Goal: Task Accomplishment & Management: Use online tool/utility

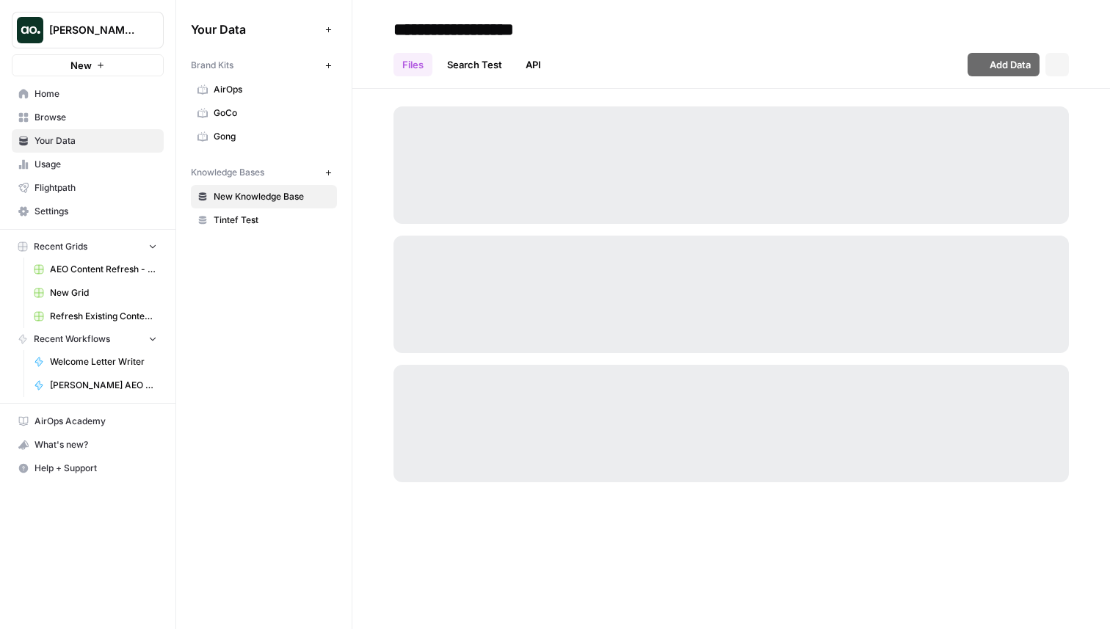
click at [98, 12] on button "Justina testing" at bounding box center [88, 30] width 152 height 37
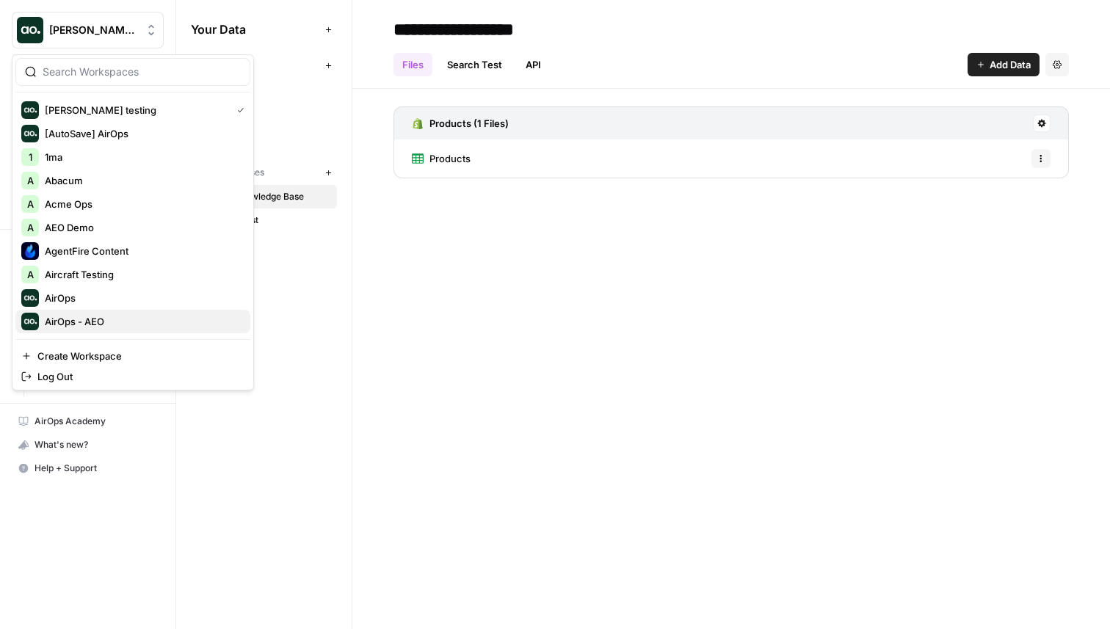
click at [113, 319] on span "AirOps - AEO" at bounding box center [142, 321] width 194 height 15
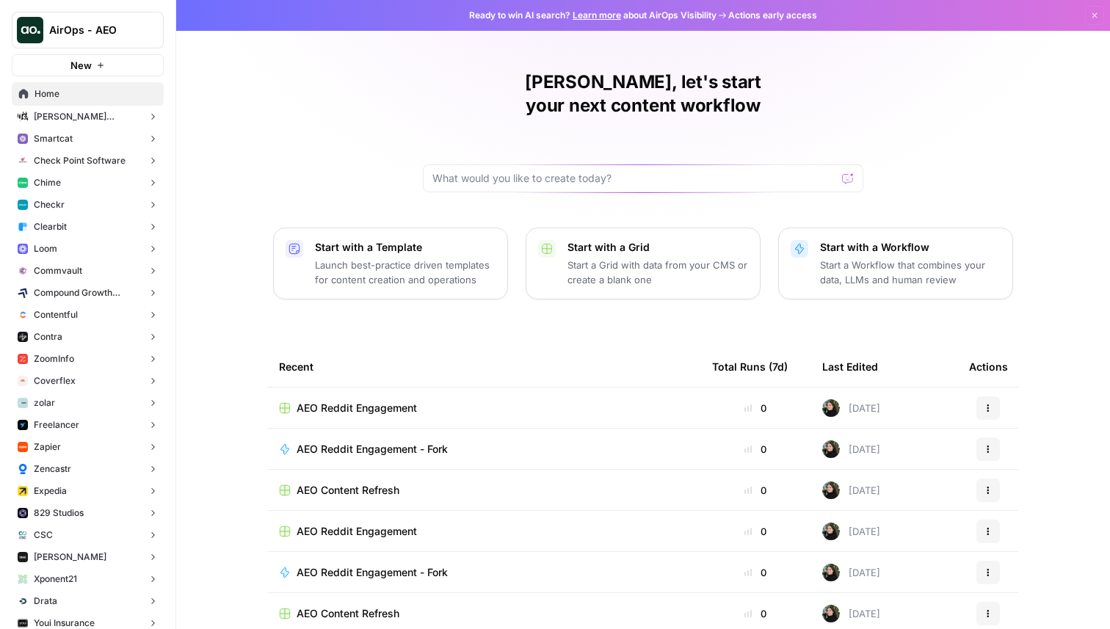
click at [95, 247] on button "Loom" at bounding box center [88, 249] width 152 height 22
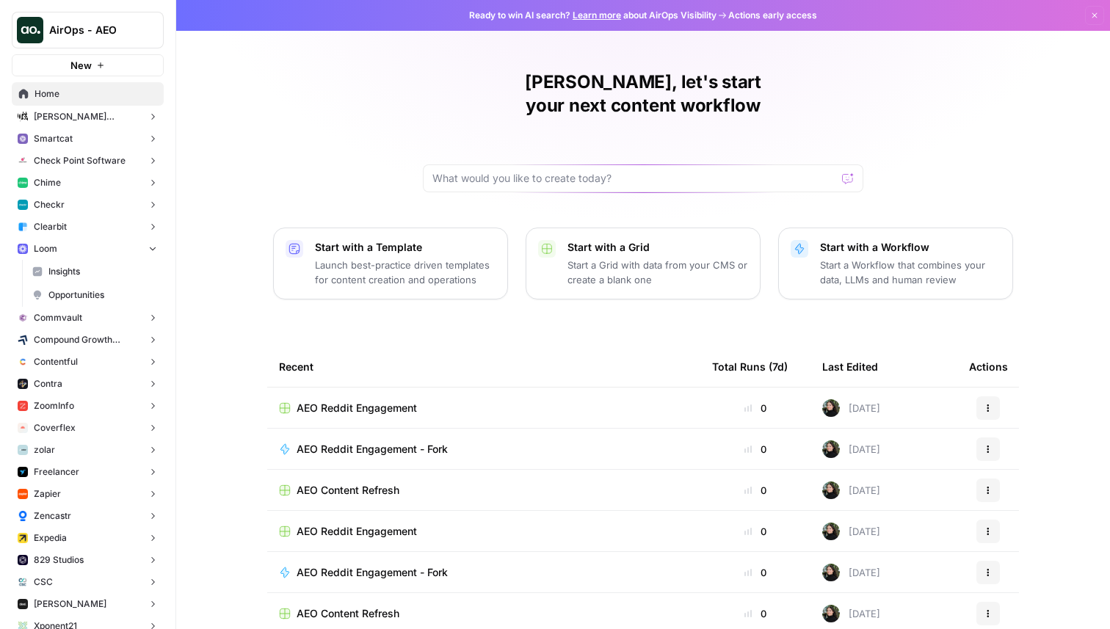
click at [94, 208] on button "Checkr" at bounding box center [88, 205] width 152 height 22
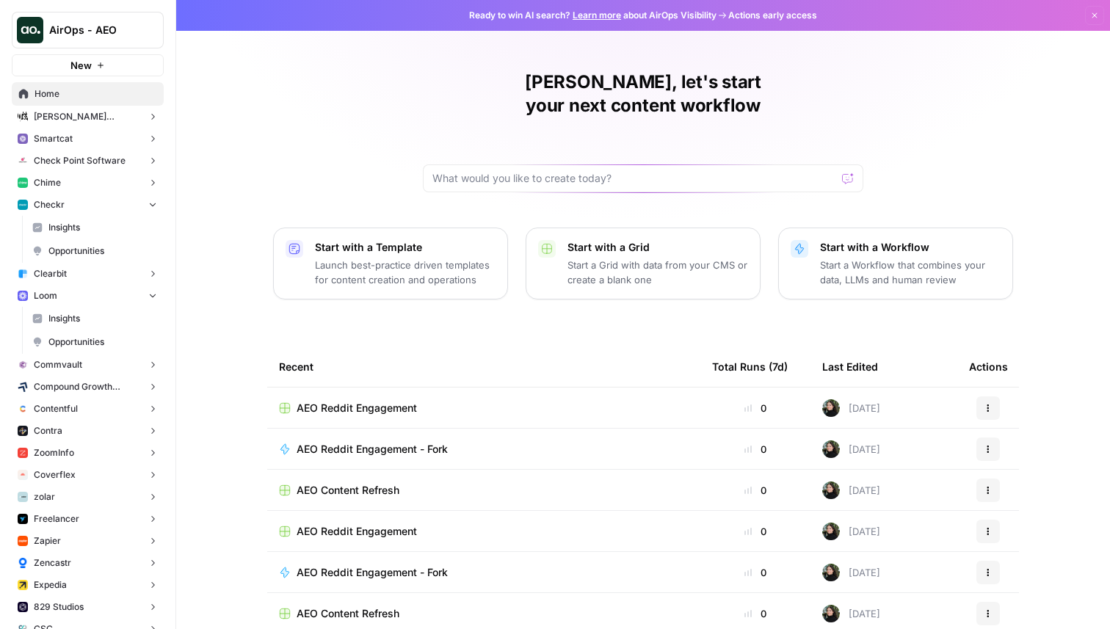
click at [84, 248] on span "Opportunities" at bounding box center [102, 251] width 109 height 13
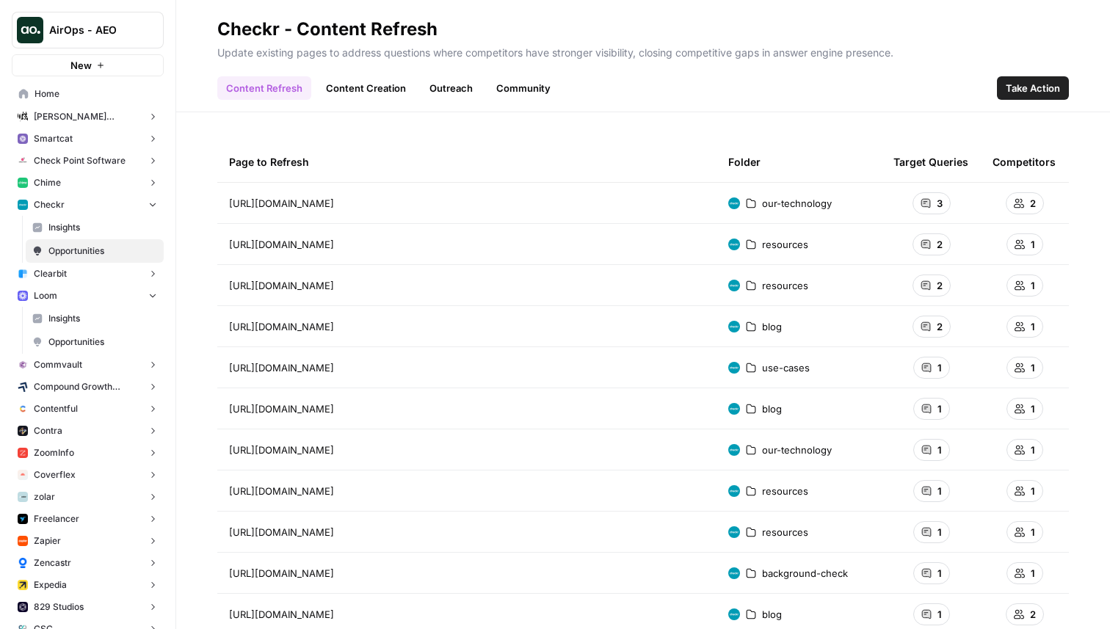
click at [118, 62] on button "New" at bounding box center [88, 65] width 152 height 22
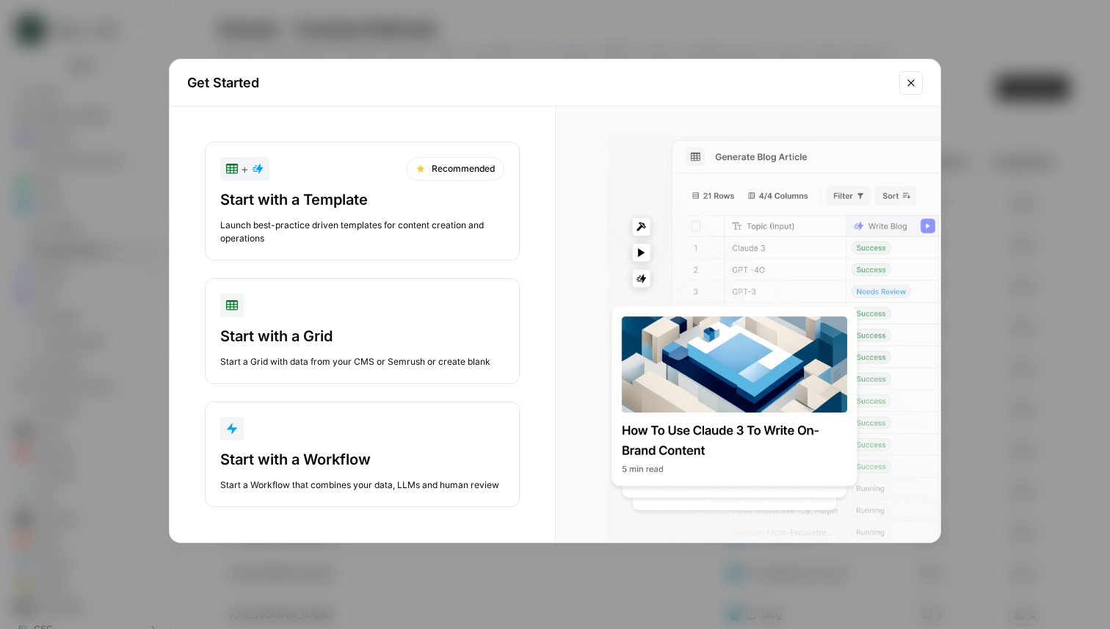
click at [378, 480] on div "Start a Workflow that combines your data, LLMs and human review" at bounding box center [362, 485] width 284 height 13
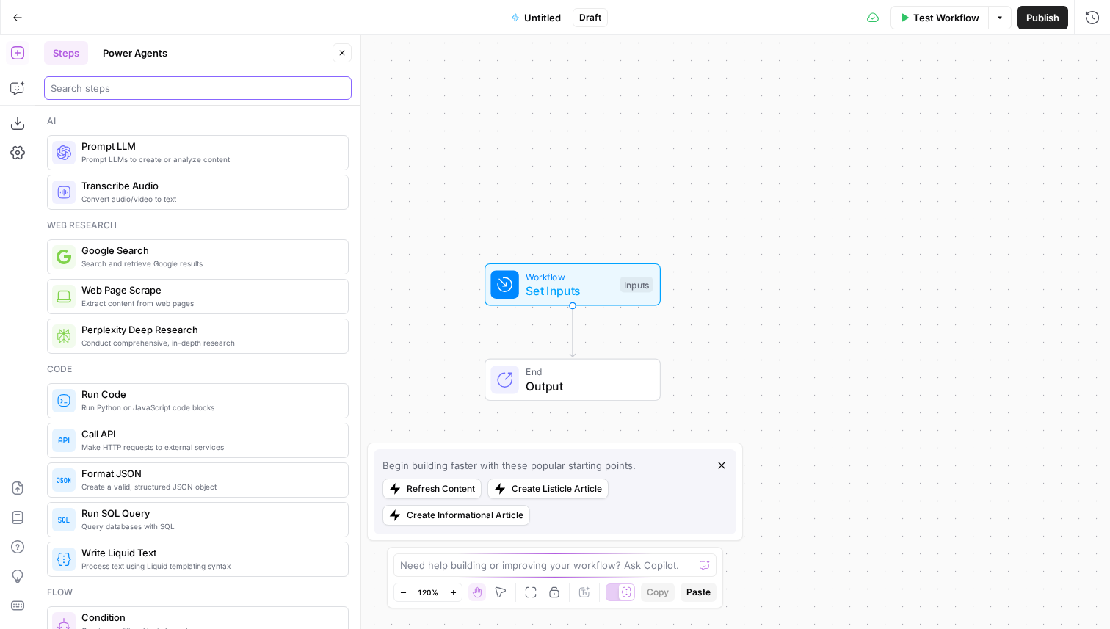
click at [142, 93] on input "search" at bounding box center [198, 88] width 294 height 15
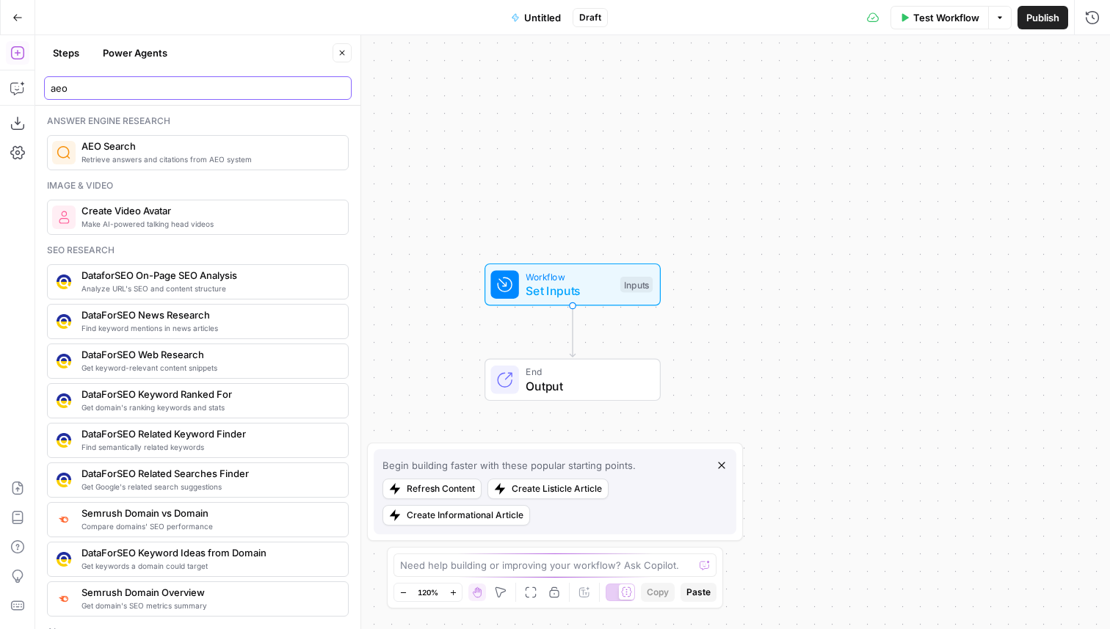
type input "aeo"
click at [99, 142] on span "AEO Search" at bounding box center [209, 146] width 255 height 15
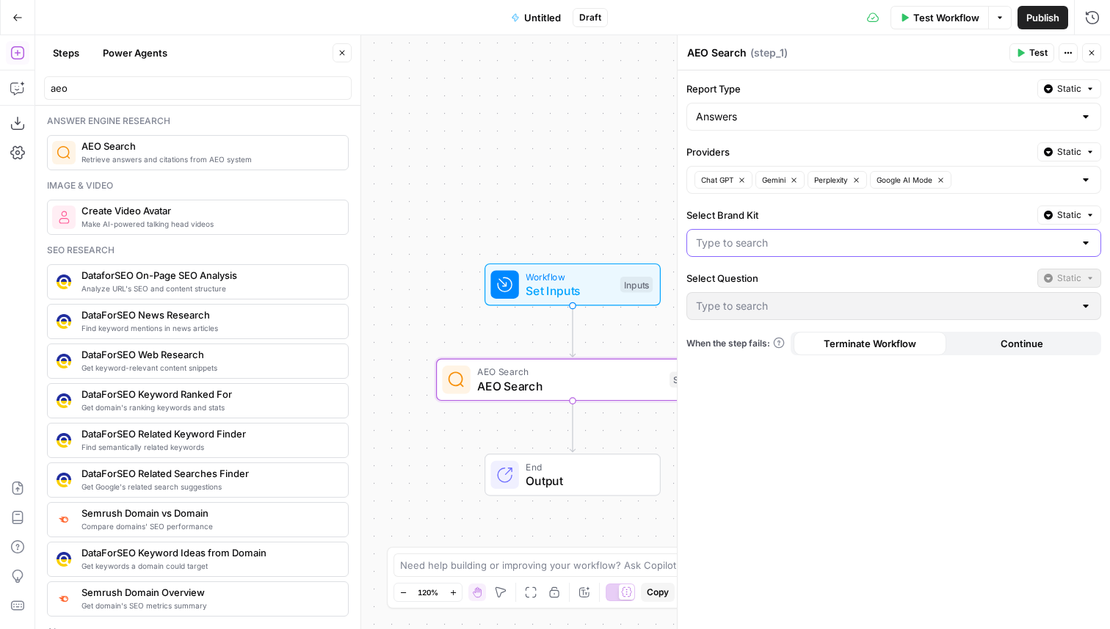
click at [719, 247] on input "Select Brand Kit" at bounding box center [885, 243] width 378 height 15
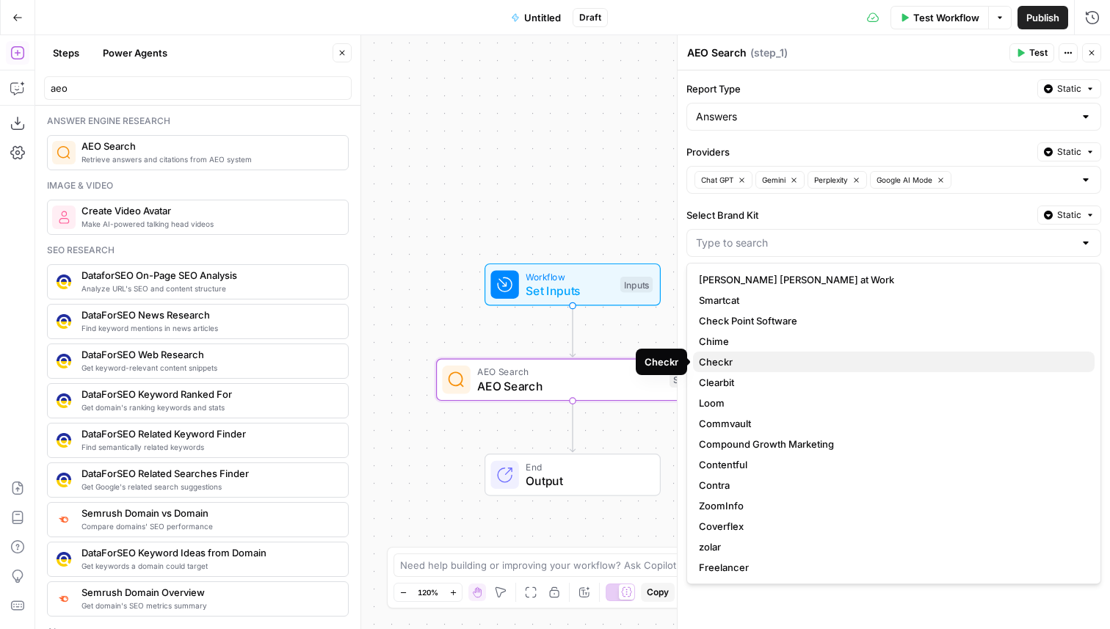
click at [767, 367] on span "Checkr" at bounding box center [891, 362] width 384 height 15
type input "Checkr"
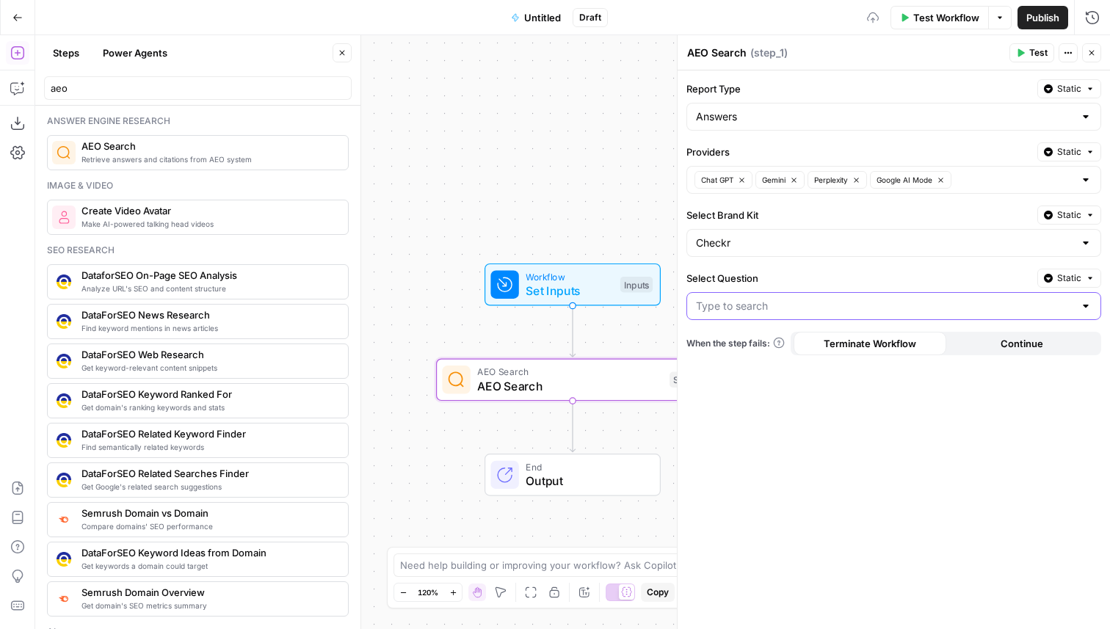
click at [726, 307] on input "Select Question" at bounding box center [885, 306] width 378 height 15
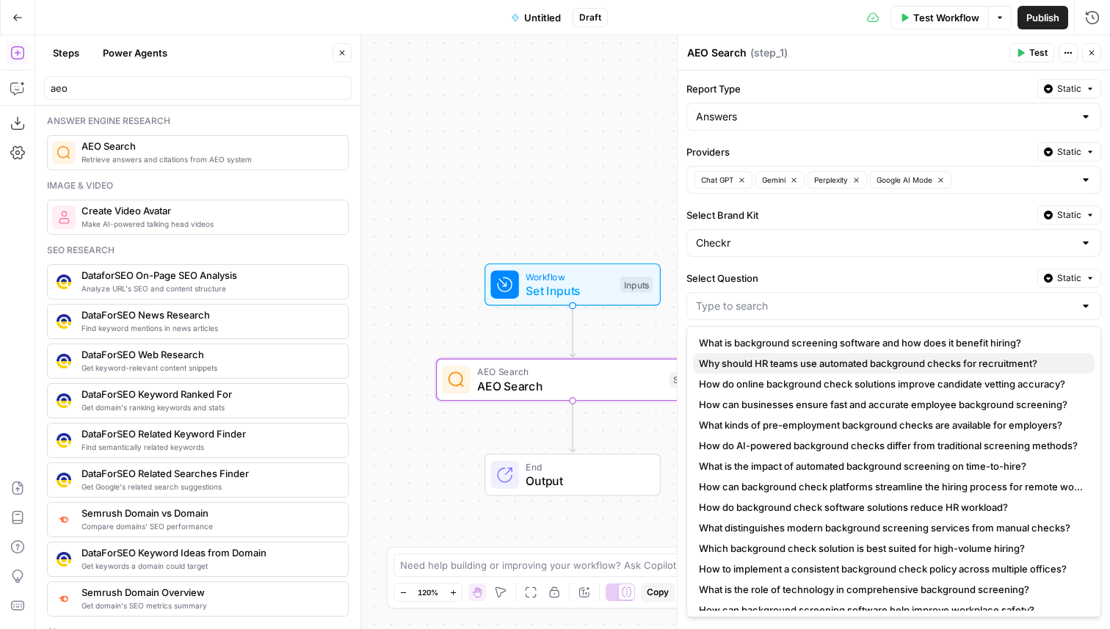
click at [737, 355] on button "Why should HR teams use automated background checks for recruitment?" at bounding box center [894, 363] width 402 height 21
type input "Why should HR teams use automated background checks for recruitment?"
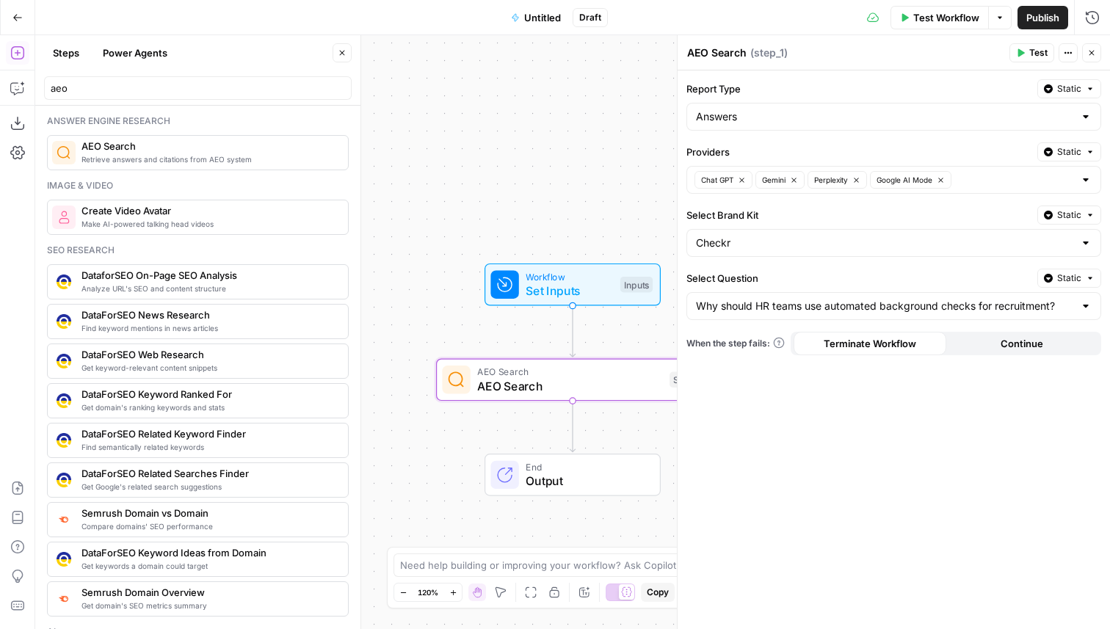
click at [1030, 51] on span "Test" at bounding box center [1039, 52] width 18 height 13
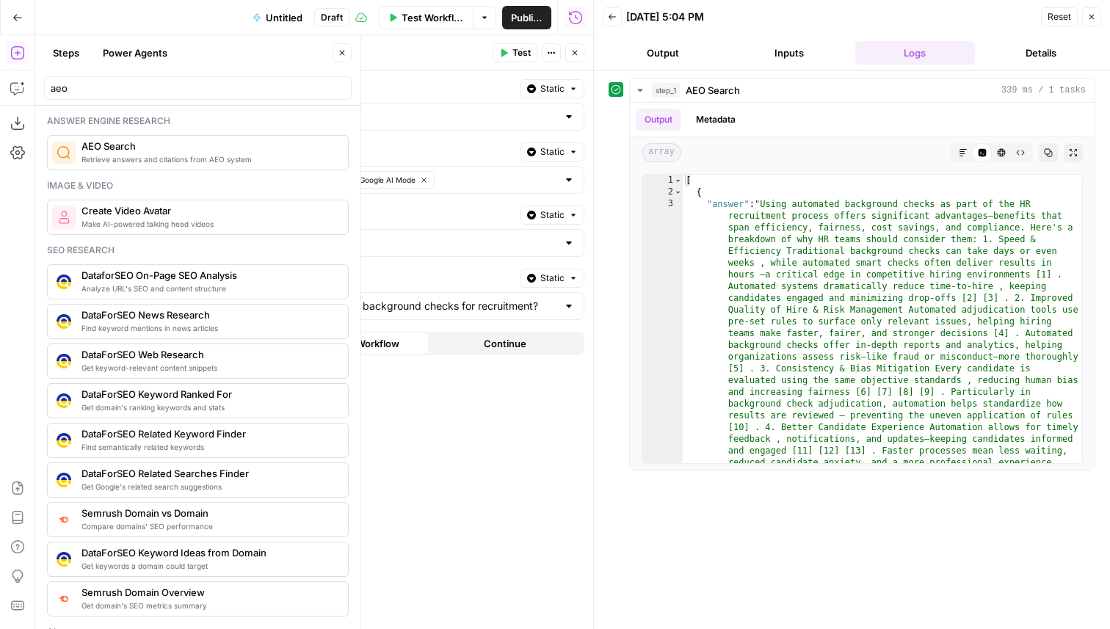
click at [341, 48] on button "Close" at bounding box center [342, 52] width 19 height 19
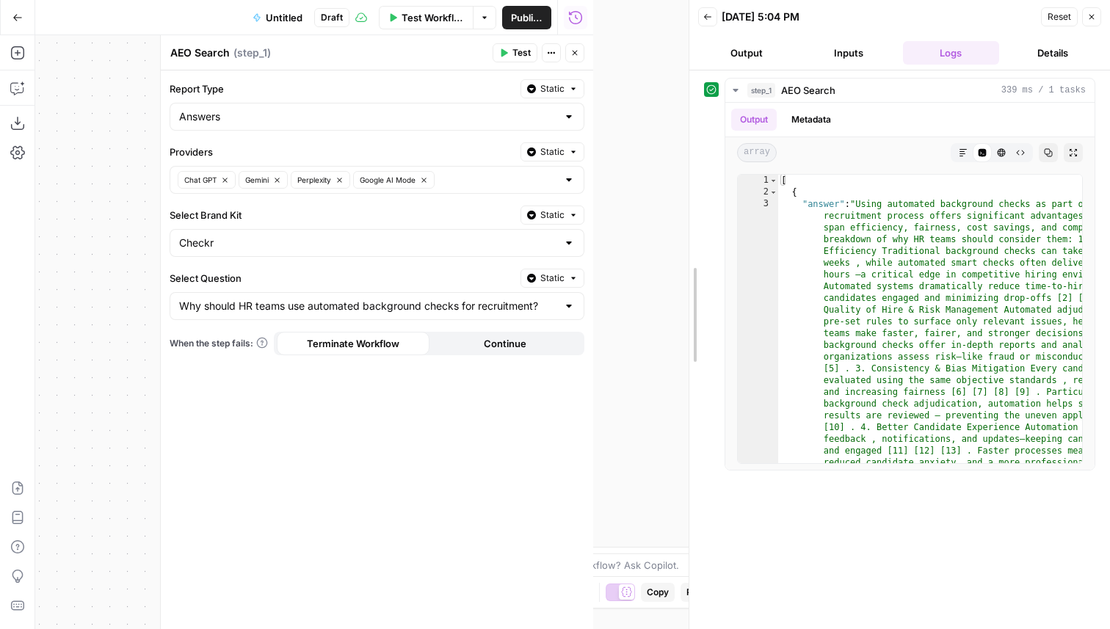
drag, startPoint x: 590, startPoint y: 46, endPoint x: 687, endPoint y: 43, distance: 97.0
click at [687, 43] on div at bounding box center [689, 314] width 15 height 629
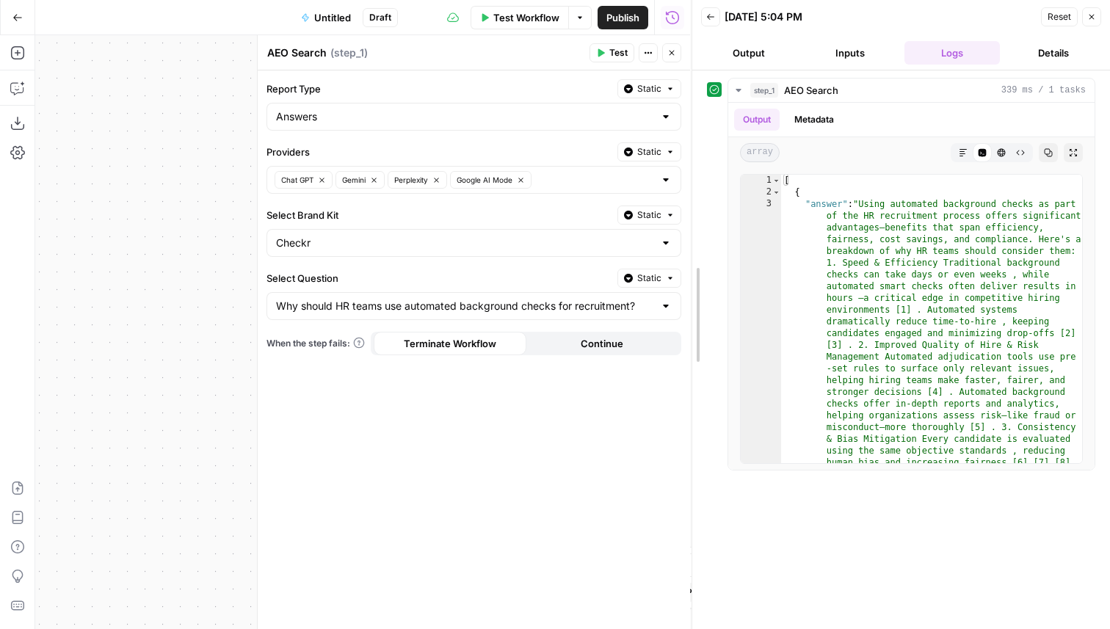
drag, startPoint x: 687, startPoint y: 43, endPoint x: 726, endPoint y: 43, distance: 38.9
click at [700, 43] on div at bounding box center [692, 314] width 15 height 629
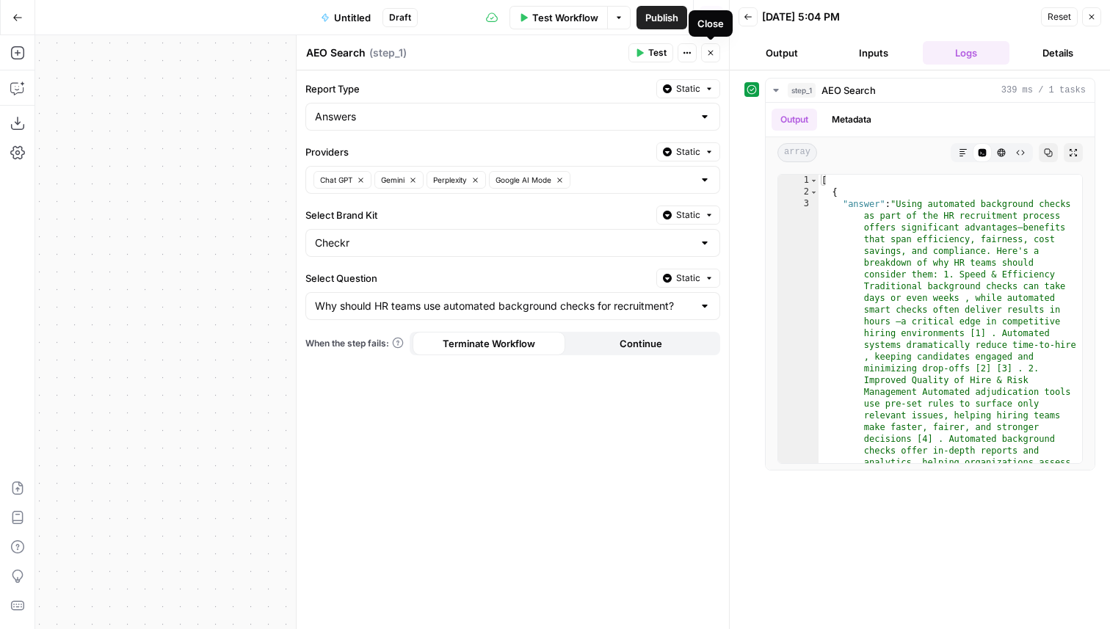
click at [712, 51] on icon "button" at bounding box center [711, 53] width 5 height 5
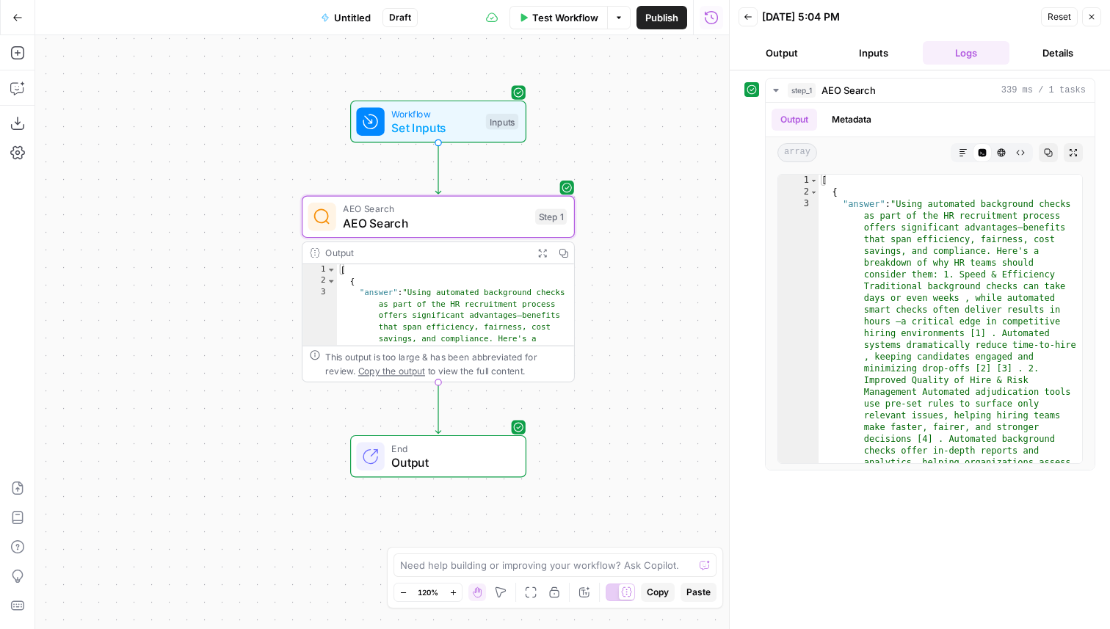
drag, startPoint x: 344, startPoint y: 328, endPoint x: 215, endPoint y: 167, distance: 205.9
click at [215, 167] on div "Workflow Set Inputs Inputs AEO Search AEO Search Step 1 Output Expand Output Co…" at bounding box center [382, 332] width 694 height 594
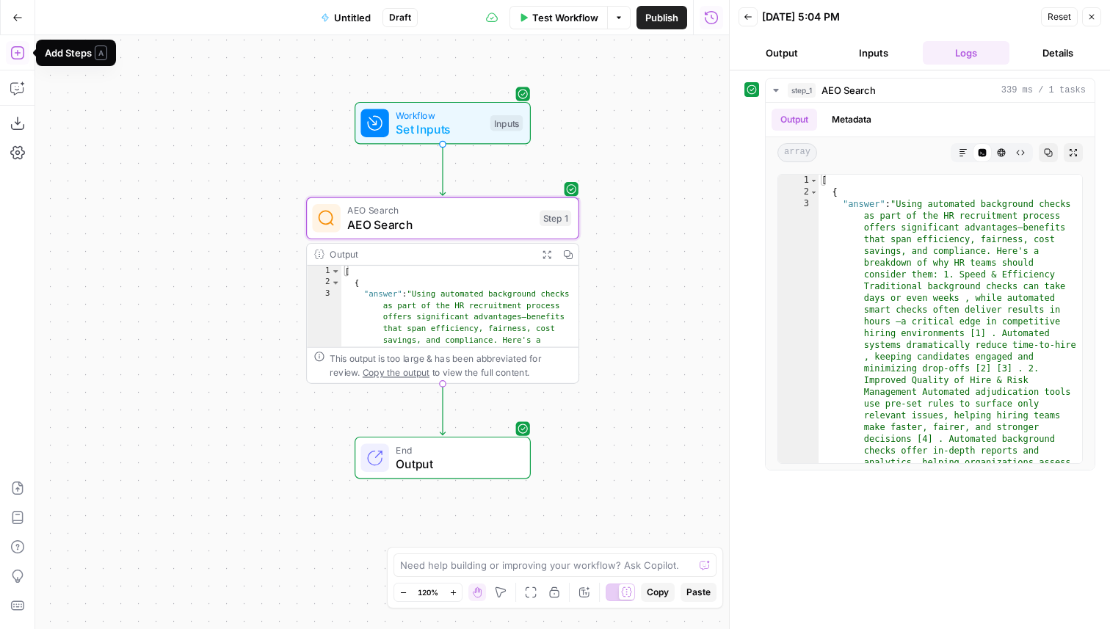
click at [11, 46] on icon "button" at bounding box center [17, 53] width 15 height 15
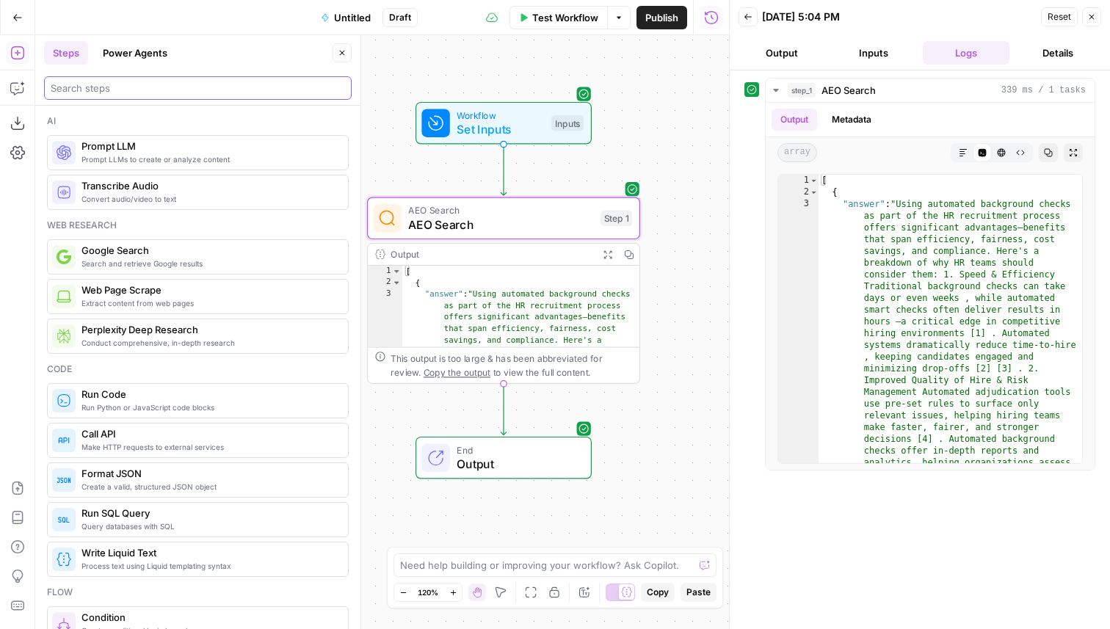
click at [98, 94] on input "search" at bounding box center [198, 88] width 294 height 15
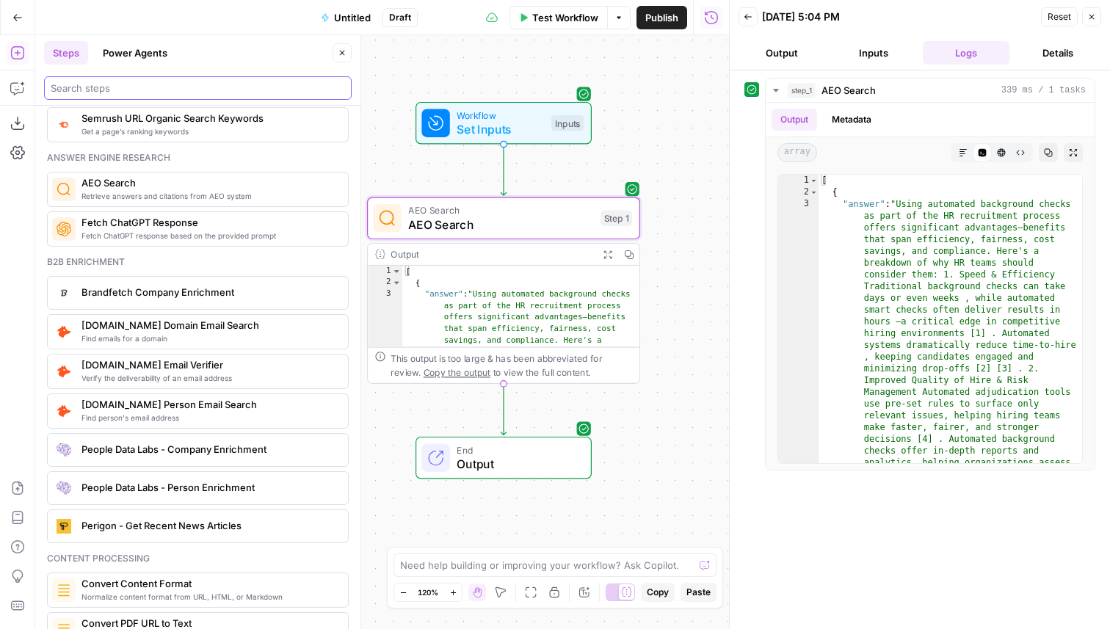
scroll to position [1940, 0]
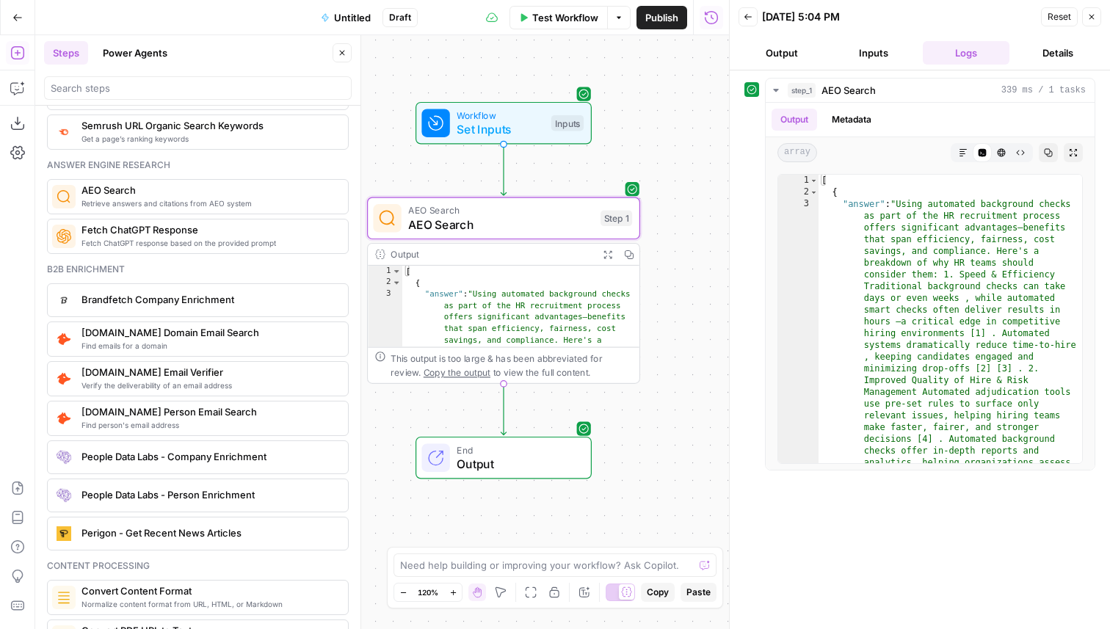
click at [143, 312] on div "Brandfetch Company Enrichment" at bounding box center [198, 300] width 302 height 34
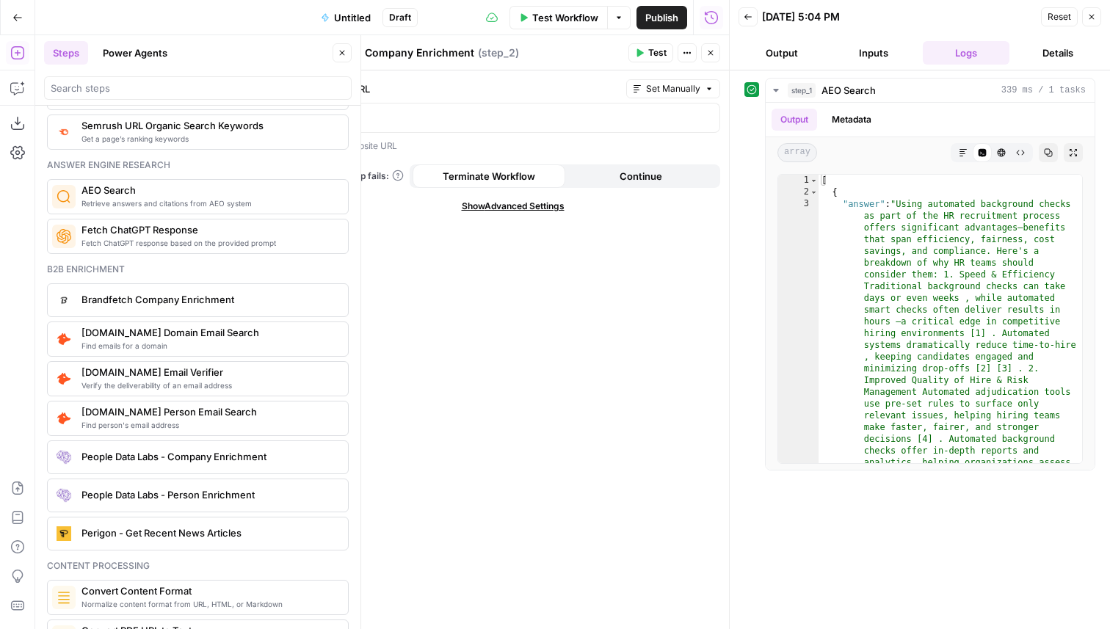
click at [709, 50] on icon "button" at bounding box center [710, 52] width 9 height 9
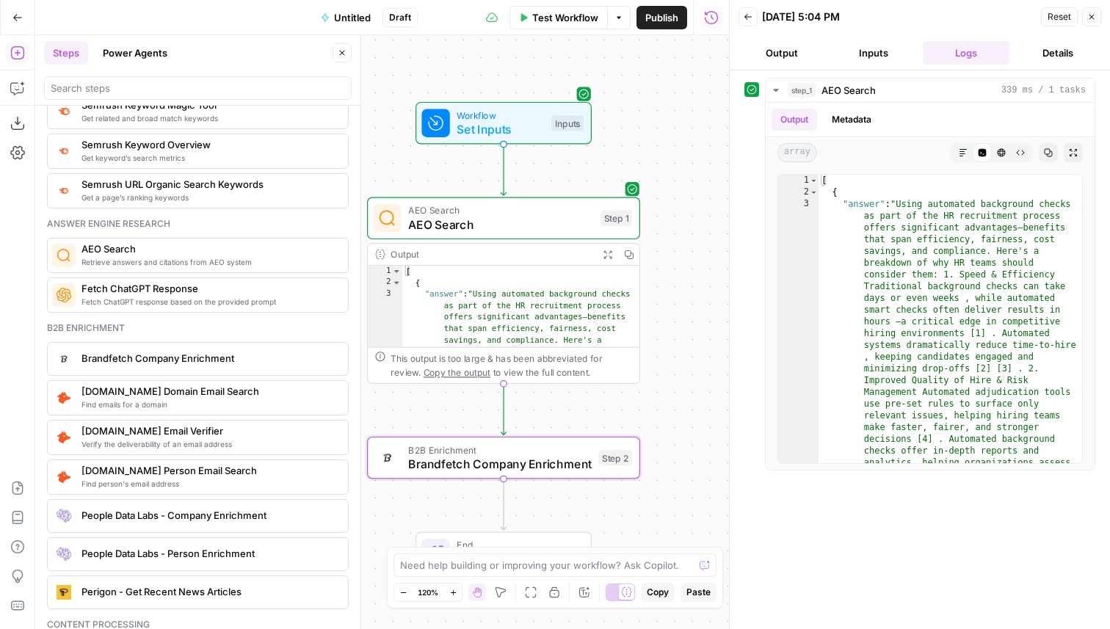
scroll to position [1862, 0]
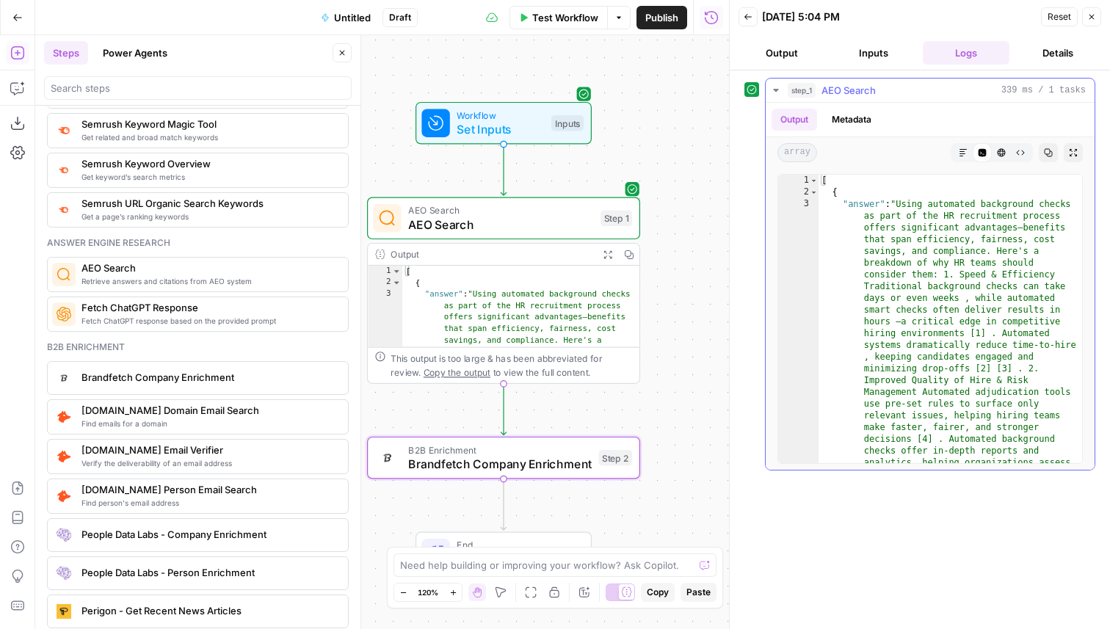
click at [1069, 149] on icon "button" at bounding box center [1073, 152] width 9 height 9
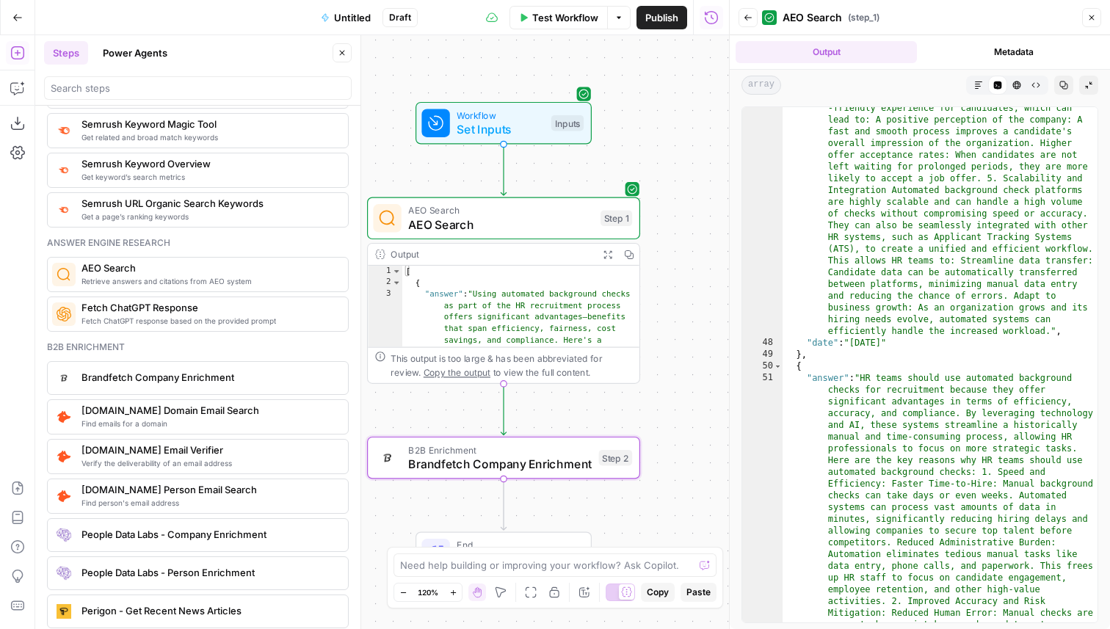
scroll to position [10773, 0]
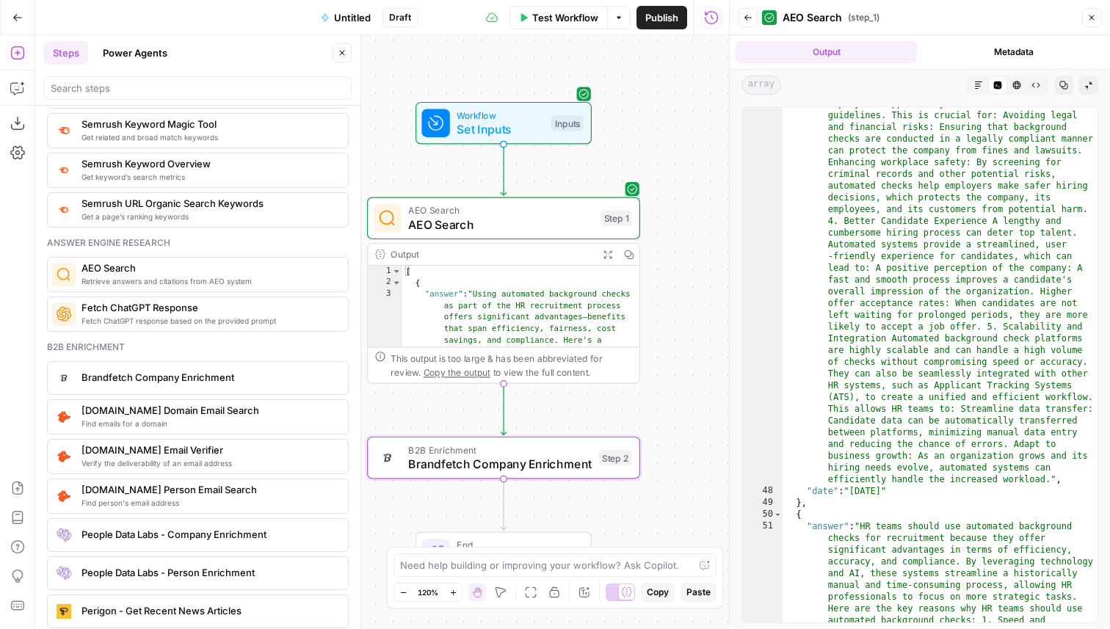
click at [747, 15] on icon "button" at bounding box center [748, 18] width 7 height 6
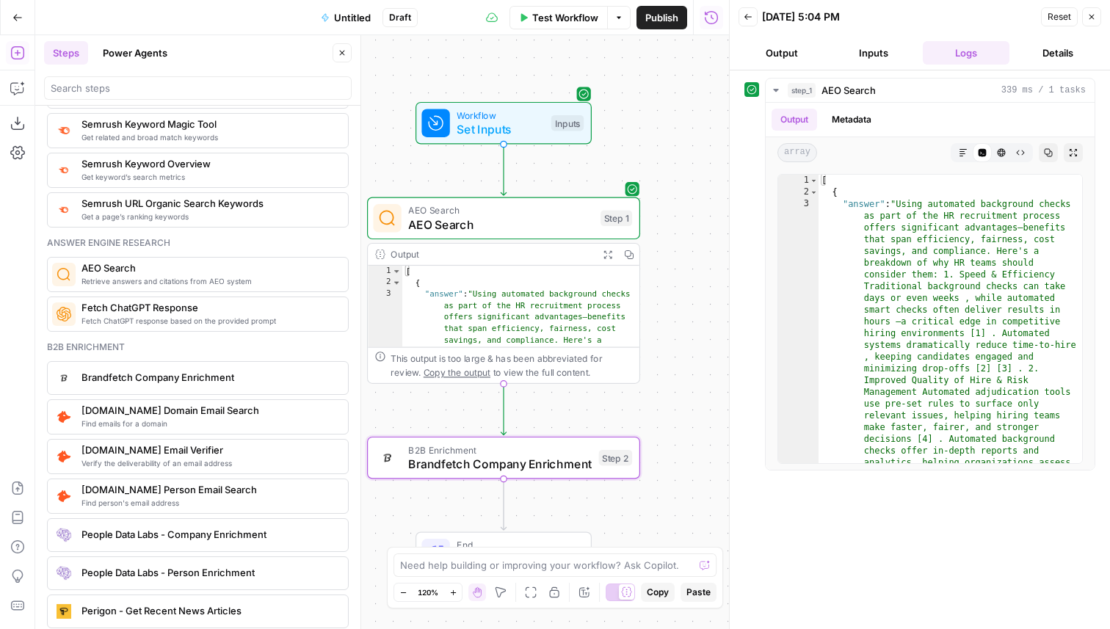
click at [756, 17] on button "Back" at bounding box center [748, 16] width 19 height 19
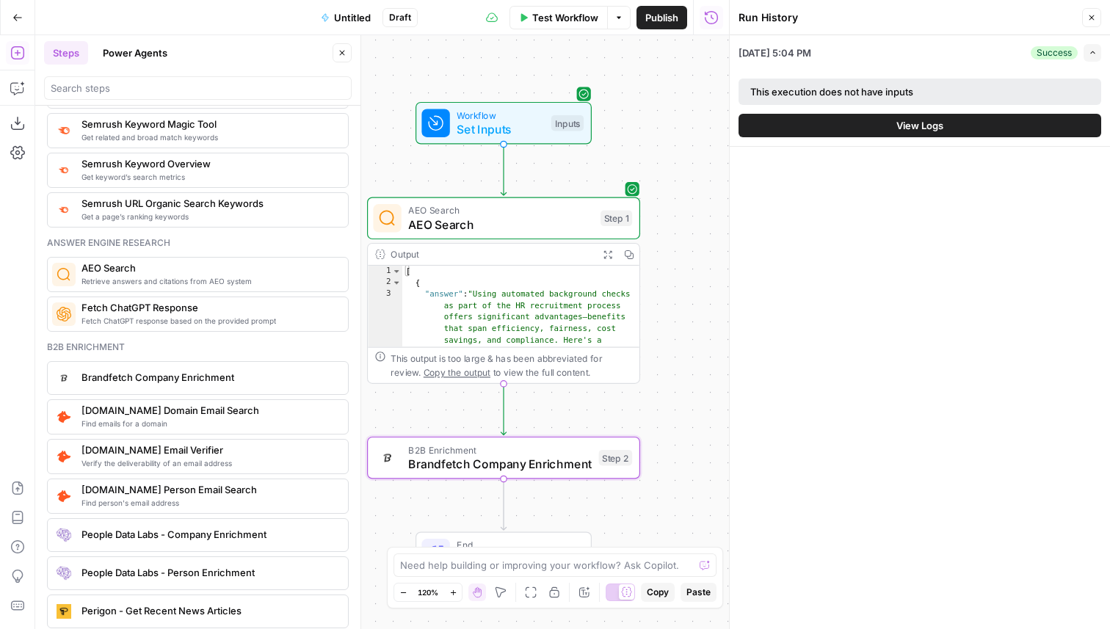
click at [573, 222] on span "AEO Search" at bounding box center [500, 225] width 185 height 18
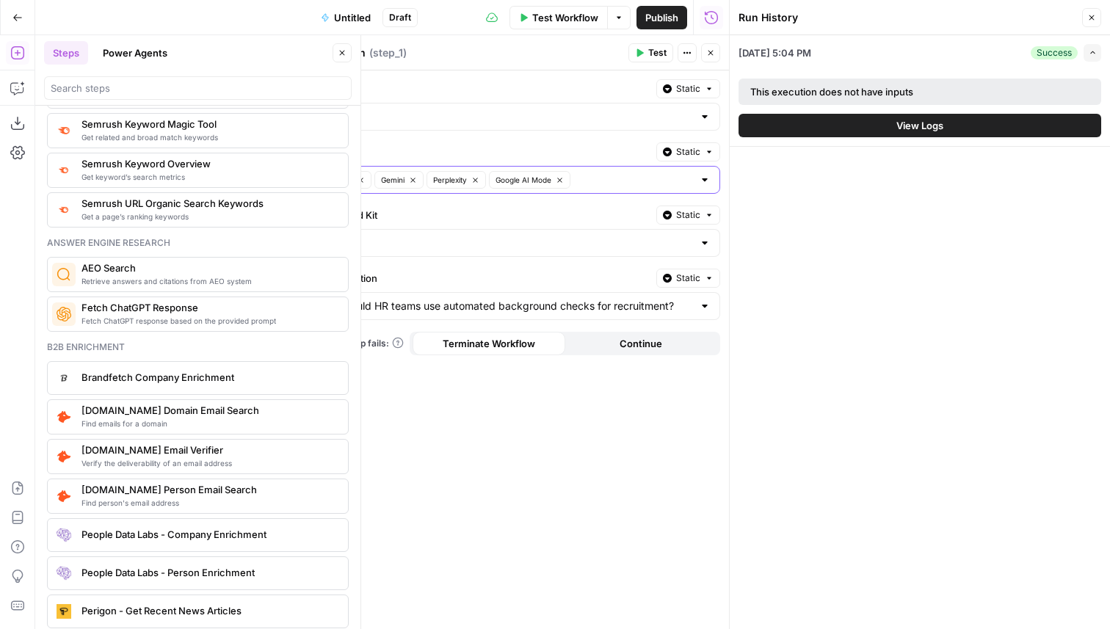
click at [369, 180] on button "Chat GPT" at bounding box center [343, 180] width 58 height 18
click at [566, 183] on div "Gemini Perplexity Google AI Mode" at bounding box center [513, 180] width 415 height 28
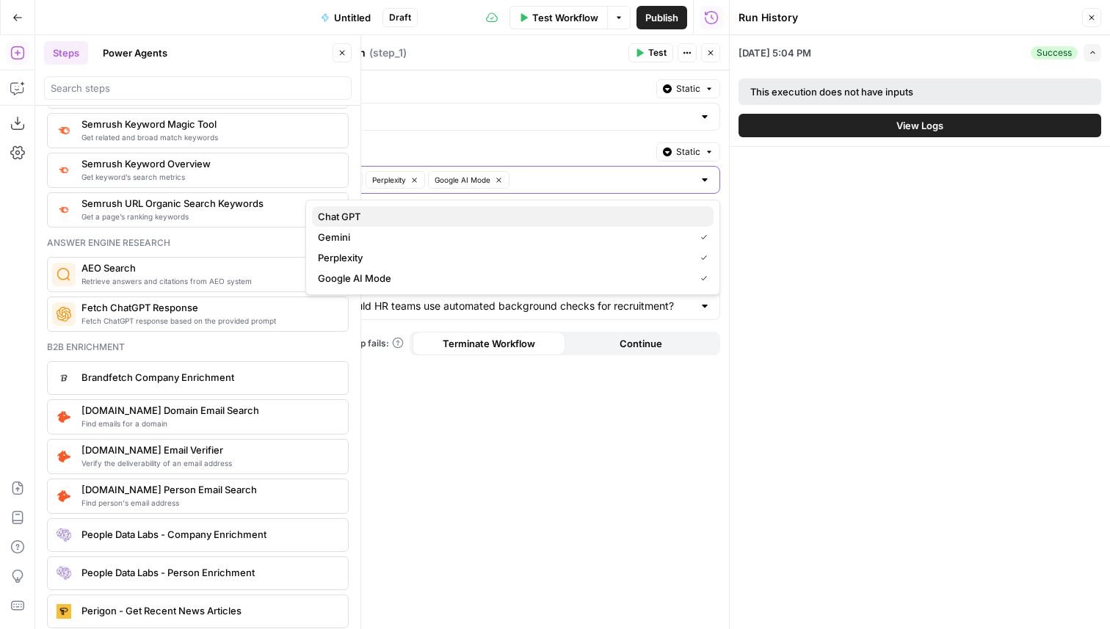
click at [516, 214] on span "Chat GPT" at bounding box center [510, 216] width 384 height 15
